Goal: Transaction & Acquisition: Purchase product/service

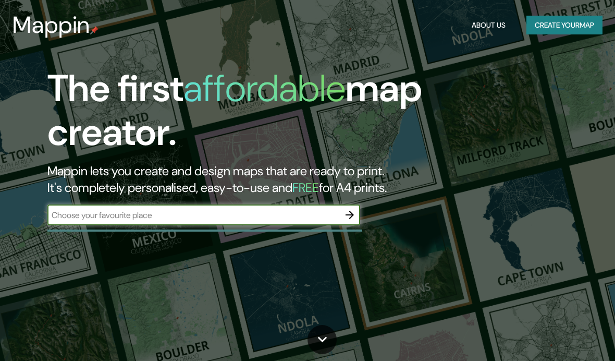
click at [312, 209] on input "text" at bounding box center [193, 215] width 292 height 12
click at [102, 219] on input "San risend" at bounding box center [193, 215] width 292 height 12
click at [78, 218] on input "San risend" at bounding box center [193, 215] width 292 height 12
click at [75, 212] on input "San risend" at bounding box center [193, 215] width 292 height 12
click at [82, 215] on input "San risend" at bounding box center [193, 215] width 292 height 12
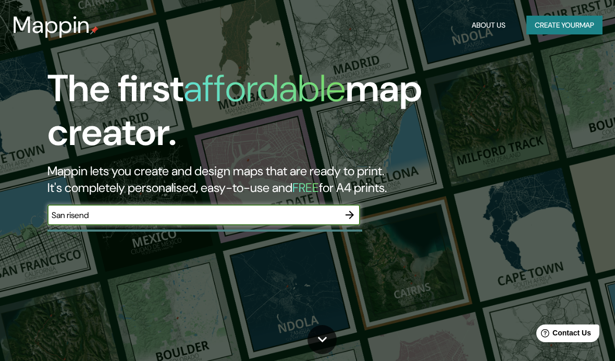
click at [83, 213] on input "San risend" at bounding box center [193, 215] width 292 height 12
type input "San [PERSON_NAME]"
click at [452, 227] on div "The first affordable map creator. Mappin lets you create and design maps that a…" at bounding box center [294, 151] width 554 height 169
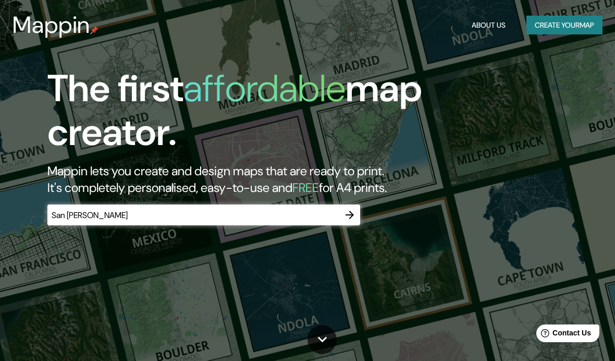
click at [355, 217] on icon "button" at bounding box center [350, 215] width 13 height 13
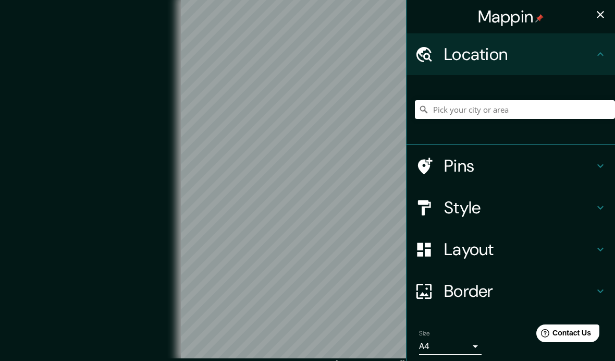
click at [595, 20] on icon "button" at bounding box center [600, 14] width 13 height 13
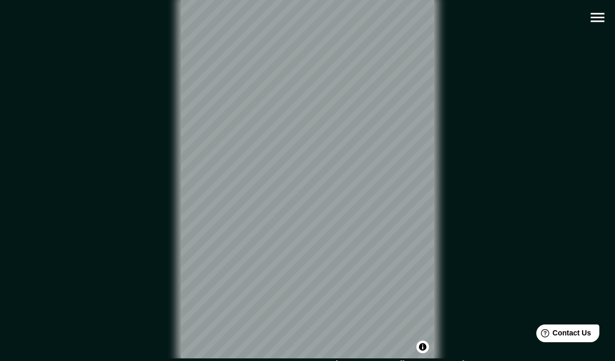
click at [595, 20] on icon "button" at bounding box center [598, 17] width 18 height 18
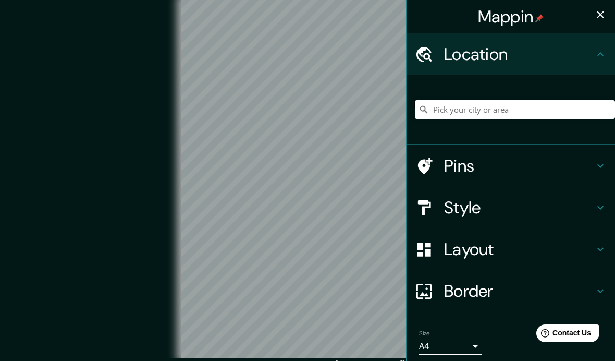
click at [555, 103] on input "Pick your city or area" at bounding box center [515, 109] width 200 height 19
click at [594, 22] on button "button" at bounding box center [600, 14] width 21 height 21
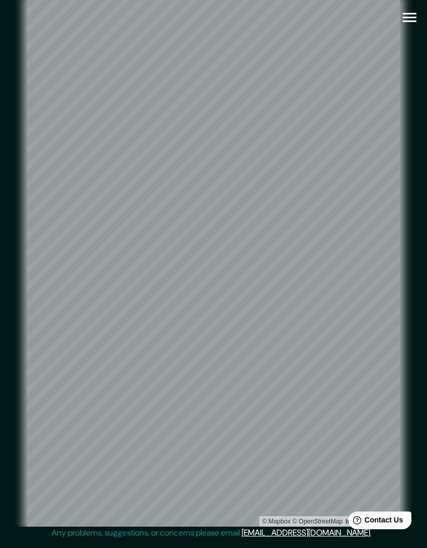
click at [416, 16] on icon "button" at bounding box center [410, 17] width 18 height 18
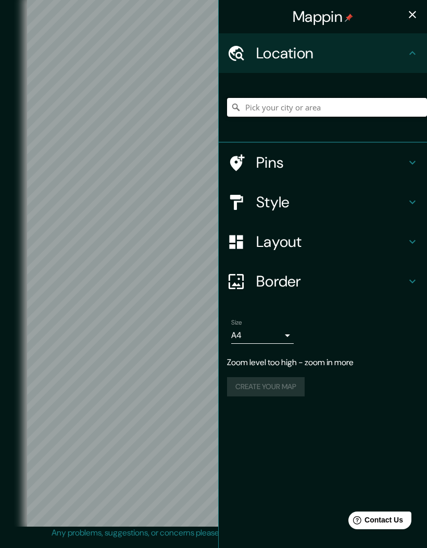
click at [337, 101] on input "Pick your city or area" at bounding box center [327, 107] width 200 height 19
click at [415, 20] on icon "button" at bounding box center [413, 14] width 13 height 13
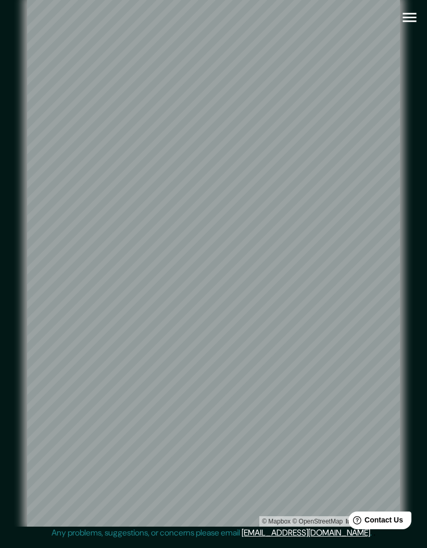
click at [414, 25] on icon "button" at bounding box center [410, 17] width 18 height 18
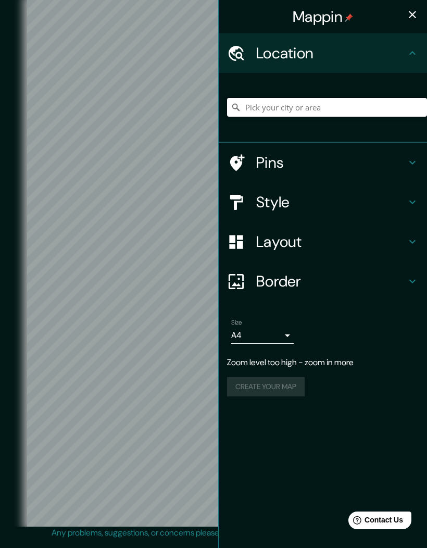
click at [350, 110] on input "Pick your city or area" at bounding box center [327, 107] width 200 height 19
click at [388, 98] on input "Pick your city or area" at bounding box center [327, 107] width 200 height 19
click at [385, 101] on input "Pick your city or area" at bounding box center [327, 107] width 200 height 19
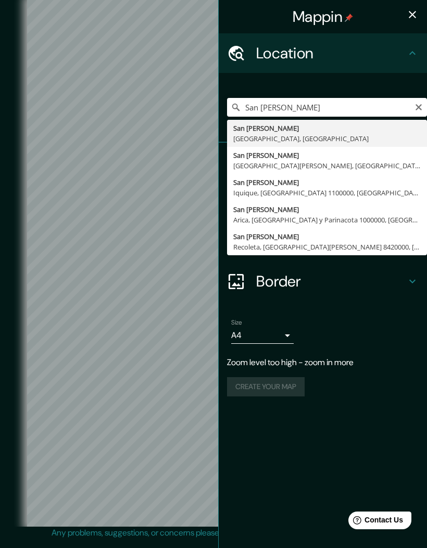
type input "[GEOGRAPHIC_DATA][PERSON_NAME], [GEOGRAPHIC_DATA][PERSON_NAME], [GEOGRAPHIC_DAT…"
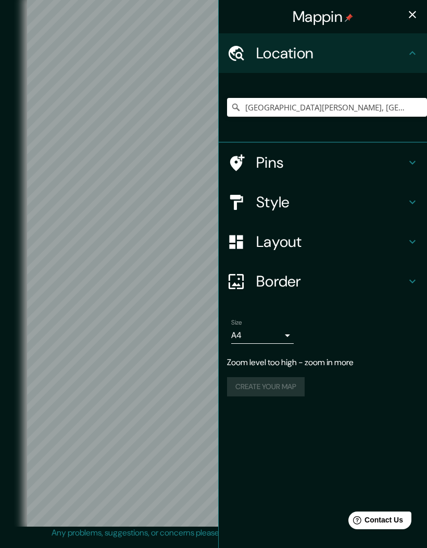
click at [412, 19] on icon "button" at bounding box center [413, 14] width 13 height 13
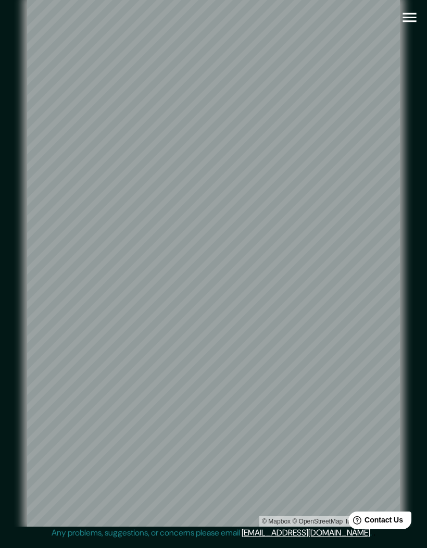
click at [412, 25] on icon "button" at bounding box center [410, 17] width 18 height 18
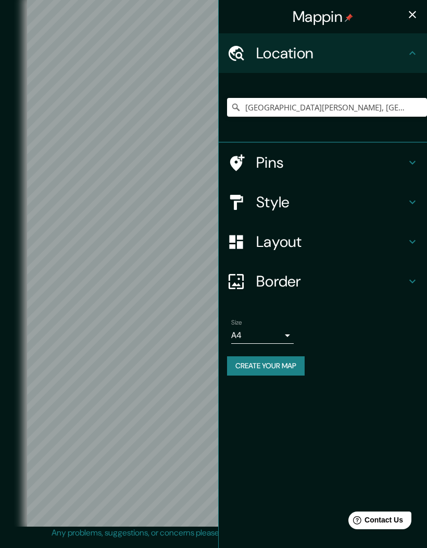
click at [411, 202] on icon at bounding box center [413, 203] width 6 height 4
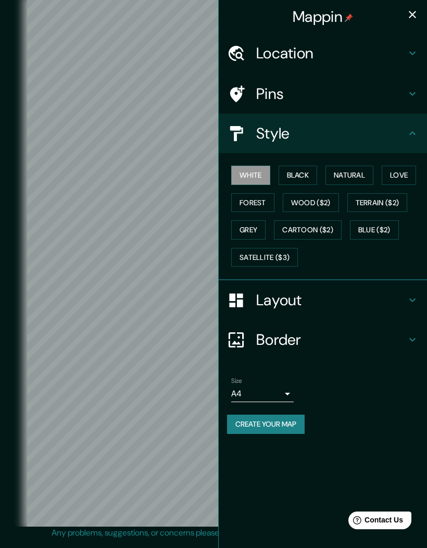
click at [309, 174] on button "Black" at bounding box center [298, 175] width 39 height 19
click at [355, 169] on button "Natural" at bounding box center [350, 175] width 48 height 19
click at [398, 176] on button "Love" at bounding box center [399, 175] width 34 height 19
click at [254, 200] on button "Forest" at bounding box center [252, 202] width 43 height 19
click at [386, 169] on button "Love" at bounding box center [399, 175] width 34 height 19
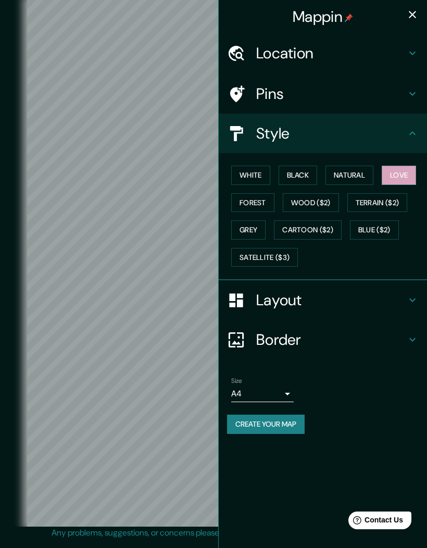
click at [256, 226] on button "Grey" at bounding box center [248, 230] width 34 height 19
click at [320, 230] on button "Cartoon ($2)" at bounding box center [308, 230] width 68 height 19
click at [386, 225] on button "Blue ($2)" at bounding box center [374, 230] width 49 height 19
click at [287, 249] on button "Satellite ($3)" at bounding box center [264, 257] width 67 height 19
click at [401, 167] on button "Love" at bounding box center [399, 175] width 34 height 19
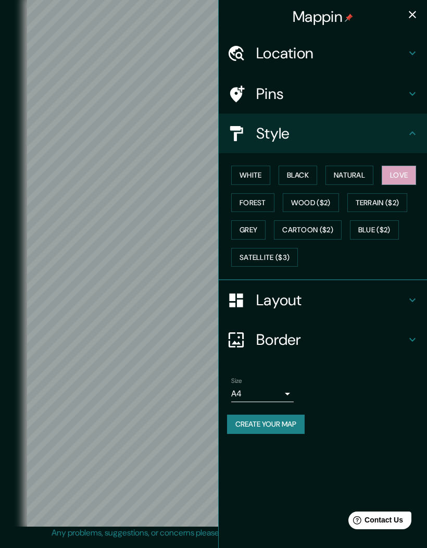
click at [285, 254] on button "Satellite ($3)" at bounding box center [264, 257] width 67 height 19
click at [357, 175] on button "Natural" at bounding box center [350, 175] width 48 height 19
click at [308, 169] on button "Black" at bounding box center [298, 175] width 39 height 19
click at [402, 174] on button "Love" at bounding box center [399, 175] width 34 height 19
click at [317, 226] on button "Cartoon ($2)" at bounding box center [308, 230] width 68 height 19
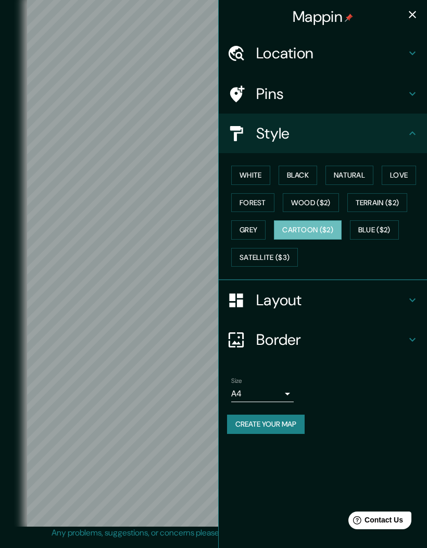
click at [374, 227] on button "Blue ($2)" at bounding box center [374, 230] width 49 height 19
click at [261, 169] on button "White" at bounding box center [250, 175] width 39 height 19
click at [263, 251] on button "Satellite ($3)" at bounding box center [264, 257] width 67 height 19
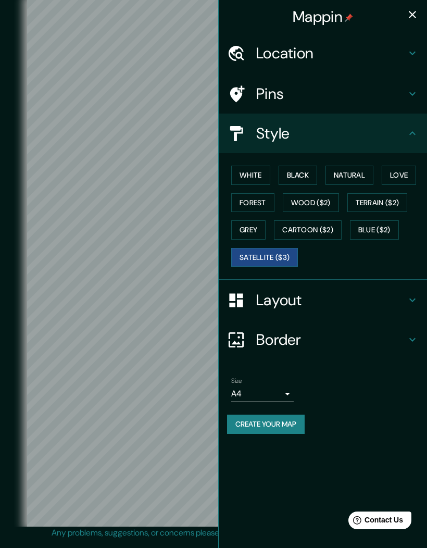
click at [258, 167] on button "White" at bounding box center [250, 175] width 39 height 19
click at [394, 292] on h4 "Layout" at bounding box center [331, 300] width 150 height 19
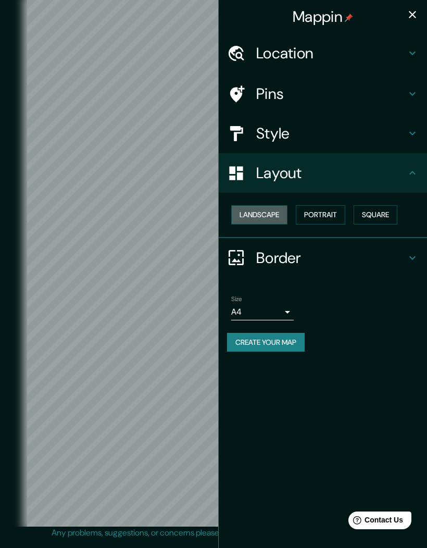
click at [276, 212] on button "Landscape" at bounding box center [259, 214] width 56 height 19
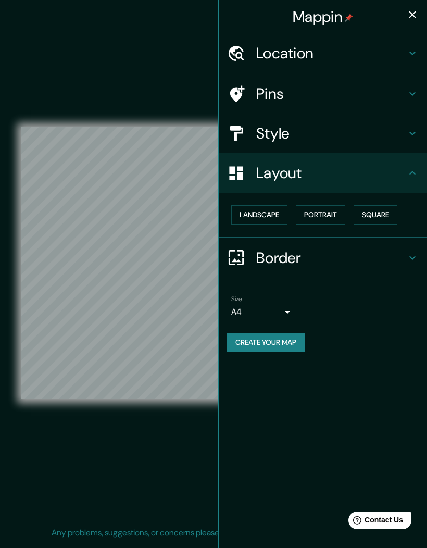
click at [321, 212] on button "Portrait" at bounding box center [321, 214] width 50 height 19
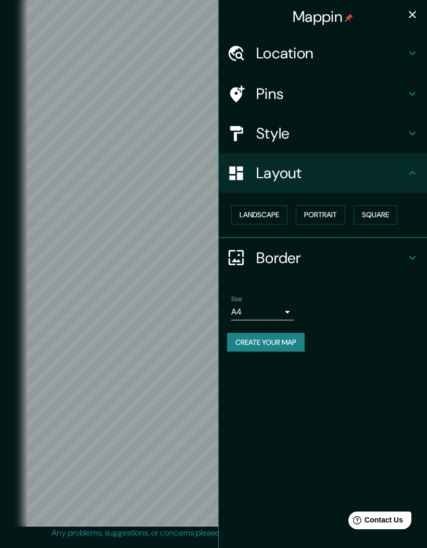
click at [374, 217] on button "Square" at bounding box center [376, 214] width 44 height 19
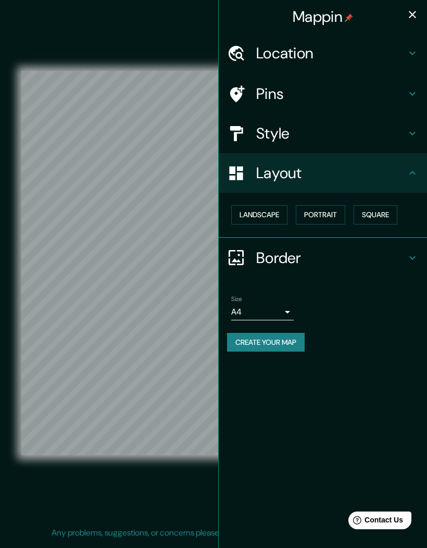
click at [382, 252] on h4 "Border" at bounding box center [331, 258] width 150 height 19
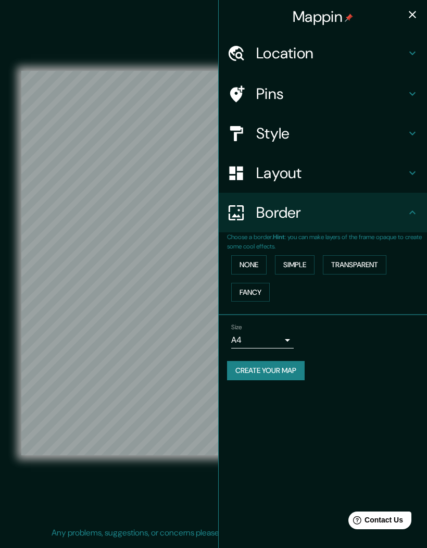
click at [400, 214] on h4 "Border" at bounding box center [331, 212] width 150 height 19
click at [398, 131] on h4 "Style" at bounding box center [331, 133] width 150 height 19
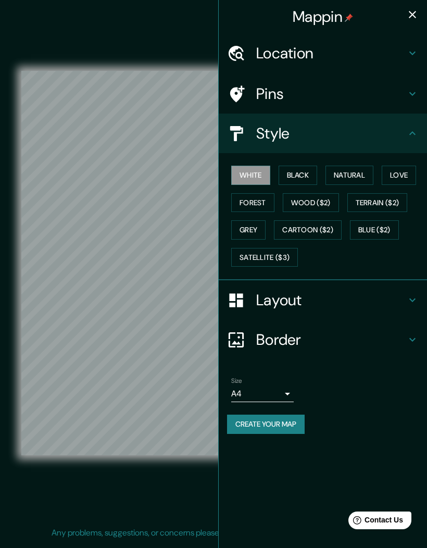
click at [412, 14] on icon "button" at bounding box center [412, 14] width 7 height 7
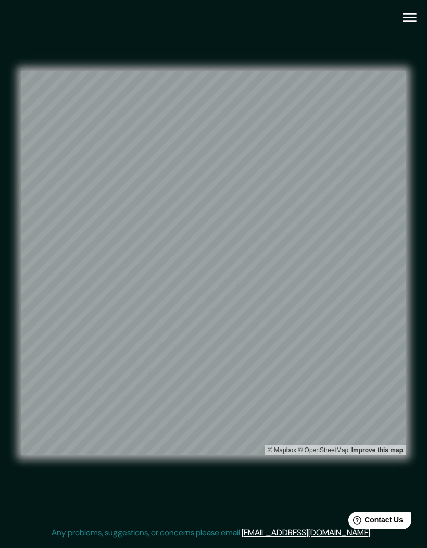
click at [415, 20] on icon "button" at bounding box center [410, 17] width 18 height 18
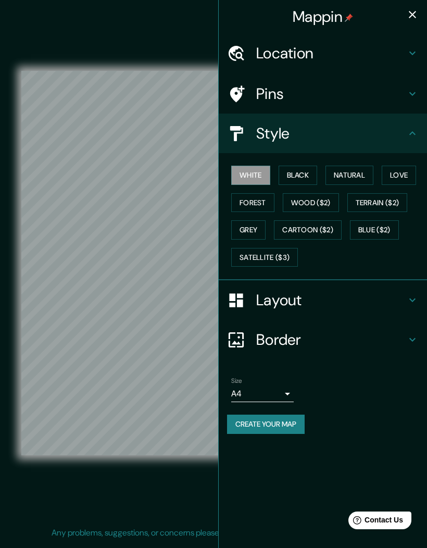
click at [260, 226] on button "Grey" at bounding box center [248, 230] width 34 height 19
click at [278, 248] on button "Satellite ($3)" at bounding box center [264, 257] width 67 height 19
click at [419, 20] on icon "button" at bounding box center [413, 14] width 13 height 13
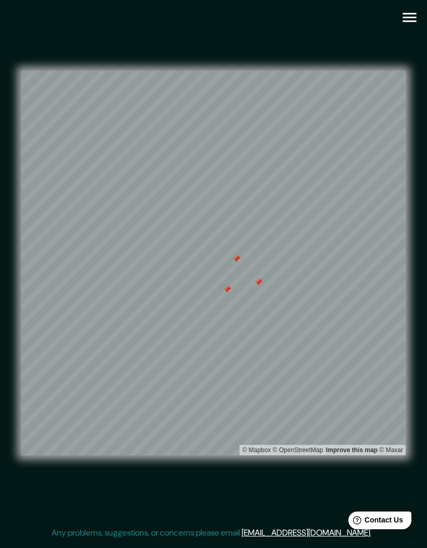
click at [406, 19] on icon "button" at bounding box center [410, 17] width 18 height 18
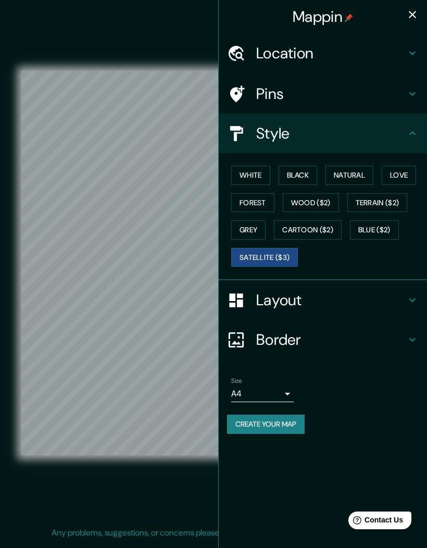
click at [401, 87] on h4 "Pins" at bounding box center [331, 93] width 150 height 19
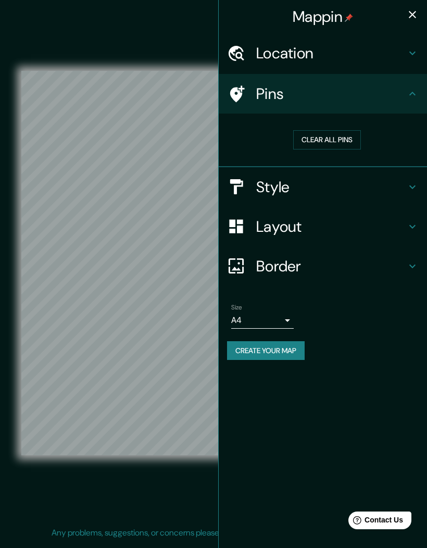
click at [342, 140] on button "Clear all pins" at bounding box center [327, 139] width 68 height 19
click at [387, 57] on h4 "Location" at bounding box center [331, 53] width 150 height 19
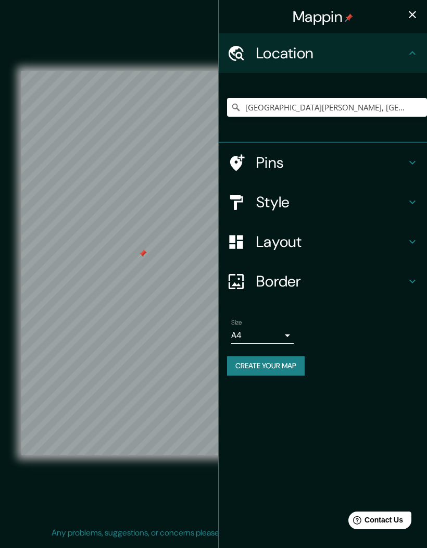
click at [405, 50] on h4 "Location" at bounding box center [331, 53] width 150 height 19
click at [393, 193] on h4 "Style" at bounding box center [331, 202] width 150 height 19
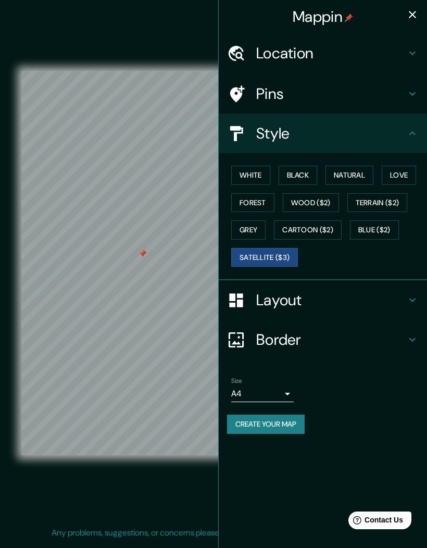
click at [258, 228] on button "Grey" at bounding box center [248, 230] width 34 height 19
click at [263, 177] on button "White" at bounding box center [250, 175] width 39 height 19
click at [305, 173] on button "Black" at bounding box center [298, 175] width 39 height 19
click at [260, 173] on button "White" at bounding box center [250, 175] width 39 height 19
click at [268, 252] on button "Satellite ($3)" at bounding box center [264, 257] width 67 height 19
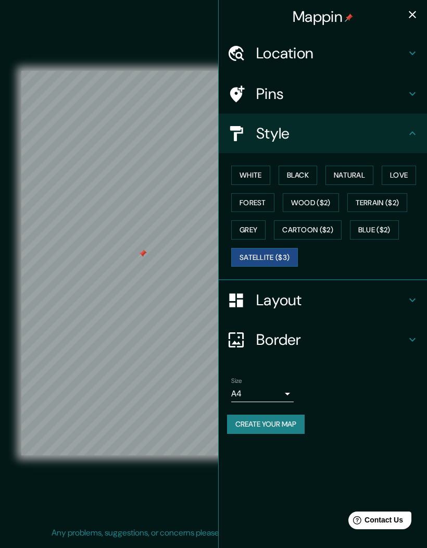
click at [262, 178] on button "White" at bounding box center [250, 175] width 39 height 19
click at [260, 226] on button "Grey" at bounding box center [248, 230] width 34 height 19
click at [414, 21] on button "button" at bounding box center [412, 14] width 21 height 21
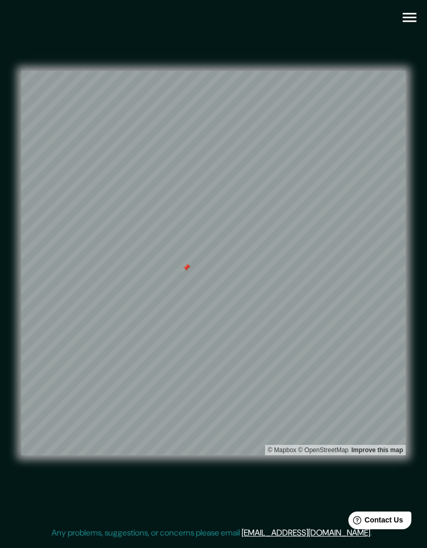
click at [414, 21] on icon "button" at bounding box center [410, 17] width 14 height 9
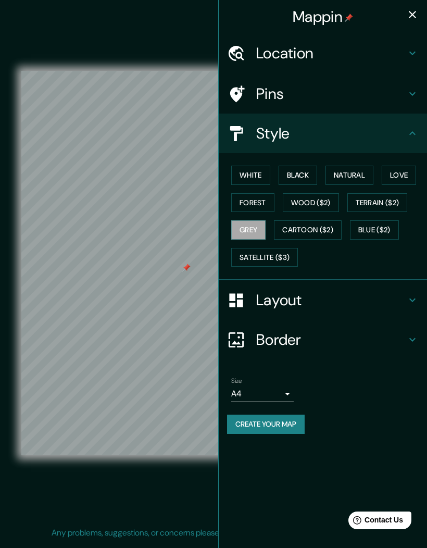
click at [374, 97] on h4 "Pins" at bounding box center [331, 93] width 150 height 19
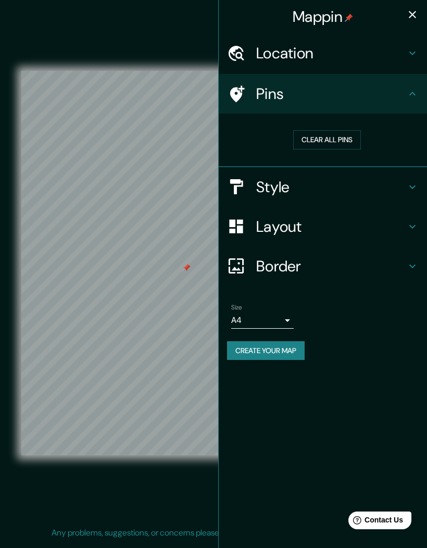
click at [346, 134] on button "Clear all pins" at bounding box center [327, 139] width 68 height 19
click at [337, 142] on button "Clear all pins" at bounding box center [327, 139] width 68 height 19
click at [311, 229] on h4 "Layout" at bounding box center [331, 226] width 150 height 19
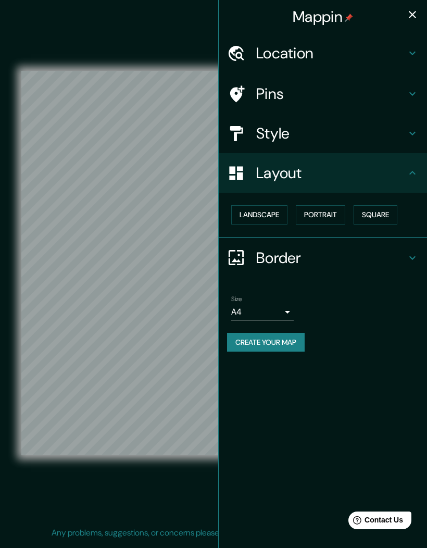
click at [304, 137] on h4 "Style" at bounding box center [331, 133] width 150 height 19
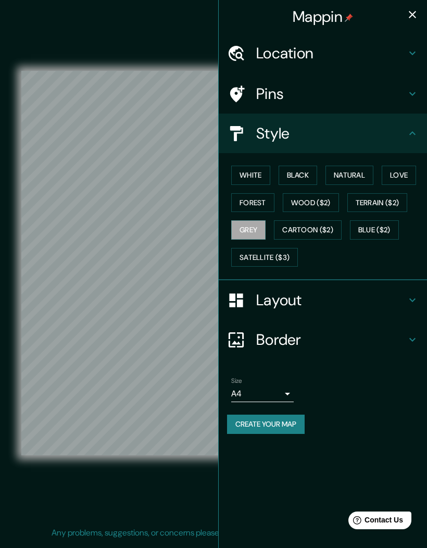
click at [279, 251] on button "Satellite ($3)" at bounding box center [264, 257] width 67 height 19
click at [289, 97] on h4 "Pins" at bounding box center [331, 93] width 150 height 19
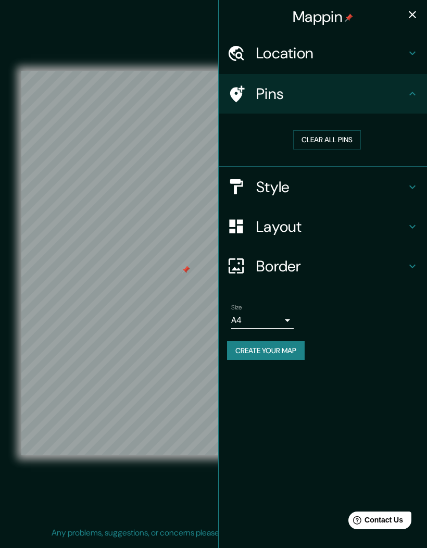
click at [383, 179] on h4 "Style" at bounding box center [331, 187] width 150 height 19
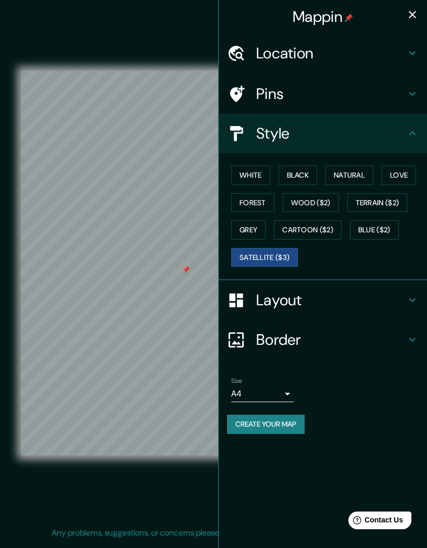
click at [259, 230] on button "Grey" at bounding box center [248, 230] width 34 height 19
click at [273, 253] on button "Satellite ($3)" at bounding box center [264, 257] width 67 height 19
click at [253, 226] on button "Grey" at bounding box center [248, 230] width 34 height 19
click at [327, 98] on h4 "Pins" at bounding box center [331, 93] width 150 height 19
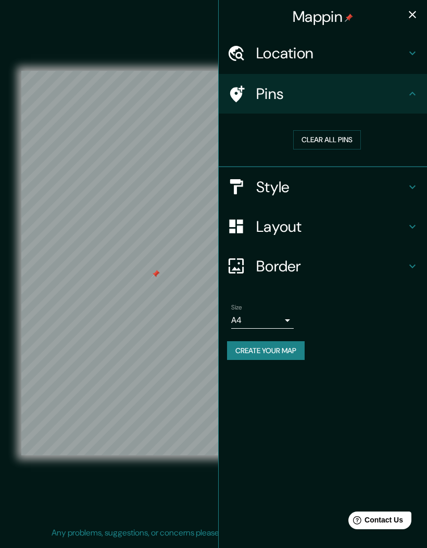
click at [328, 140] on button "Clear all pins" at bounding box center [327, 139] width 68 height 19
click at [314, 182] on h4 "Style" at bounding box center [331, 187] width 150 height 19
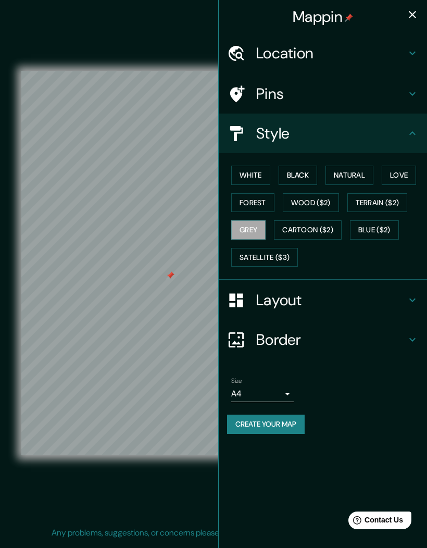
click at [351, 99] on h4 "Pins" at bounding box center [331, 93] width 150 height 19
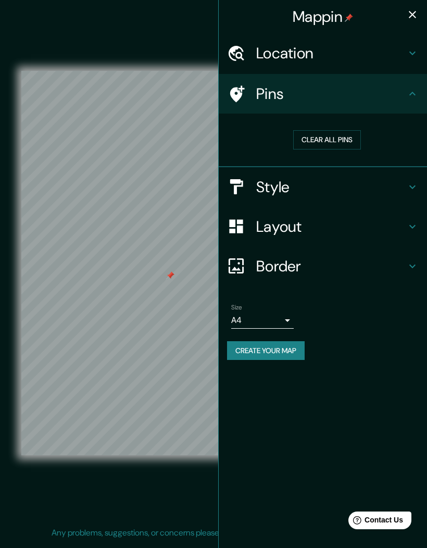
click at [327, 139] on button "Clear all pins" at bounding box center [327, 139] width 68 height 19
click at [411, 23] on button "button" at bounding box center [412, 14] width 21 height 21
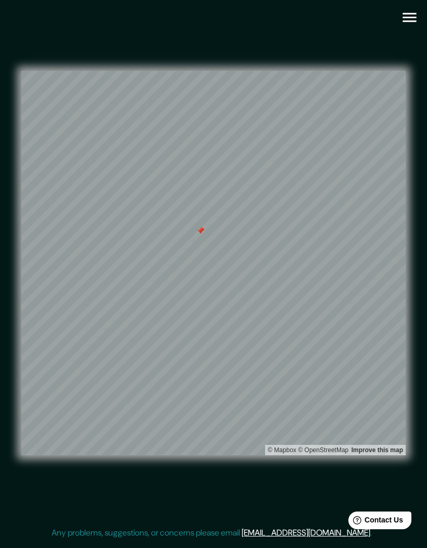
click at [7, 360] on div "© Mapbox © OpenStreetMap Improve this map" at bounding box center [214, 263] width 418 height 527
